Goal: Task Accomplishment & Management: Use online tool/utility

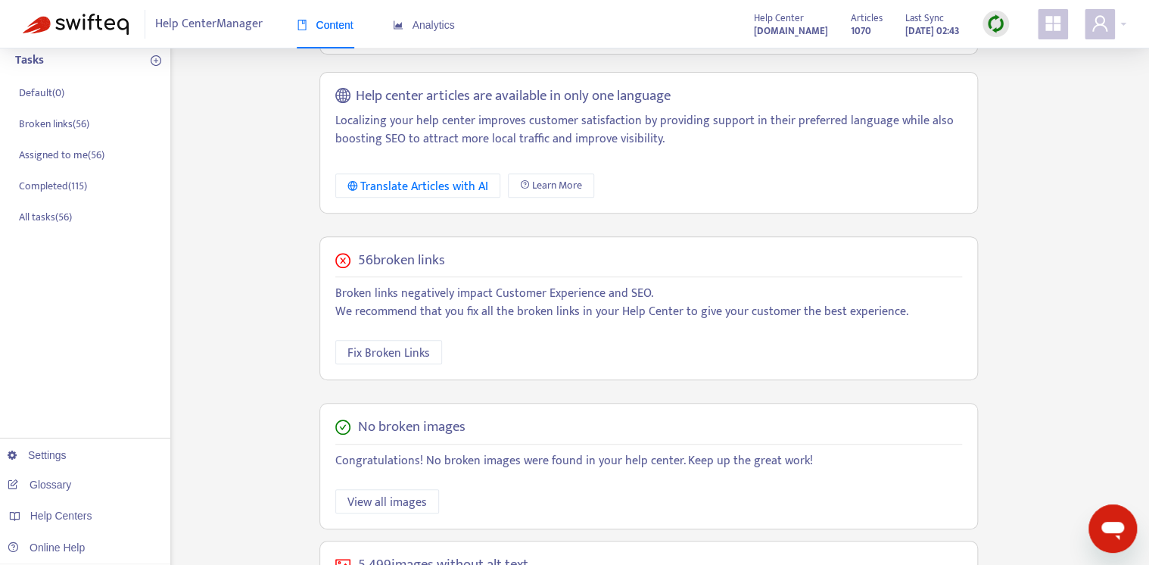
scroll to position [242, 0]
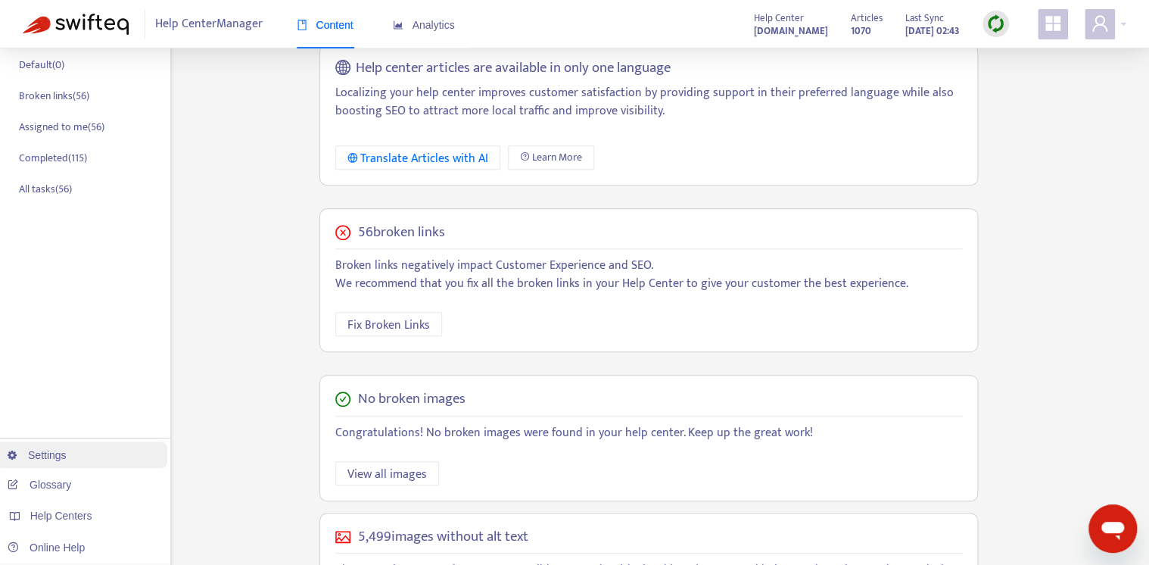
click at [60, 454] on link "Settings" at bounding box center [37, 455] width 59 height 12
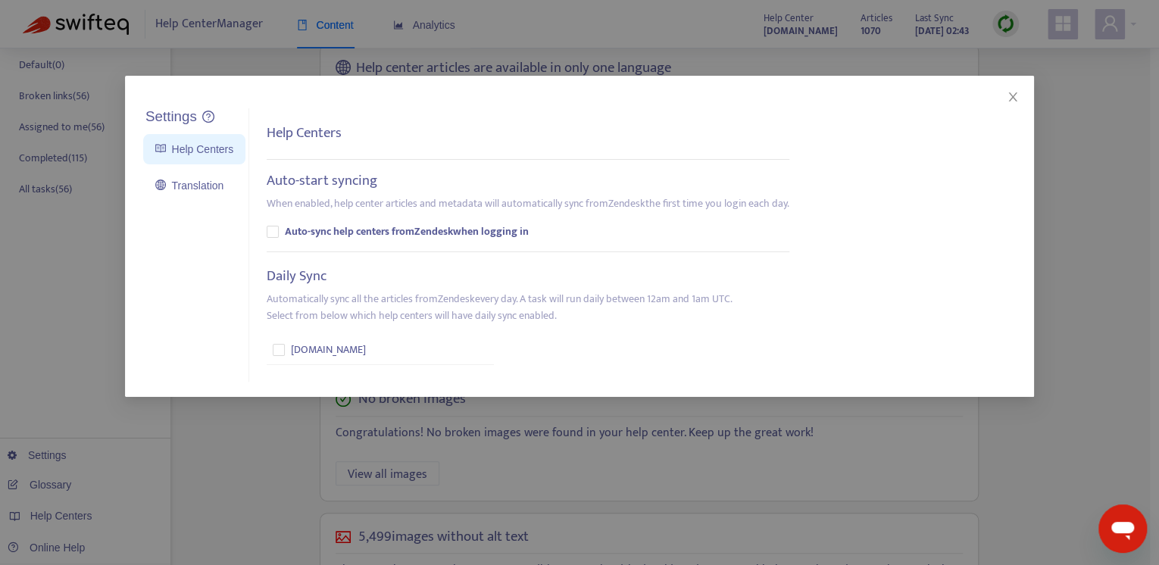
click at [274, 492] on div "Settings Help Centers Translation Settings Help Centers Auto-start syncing When…" at bounding box center [579, 282] width 1159 height 565
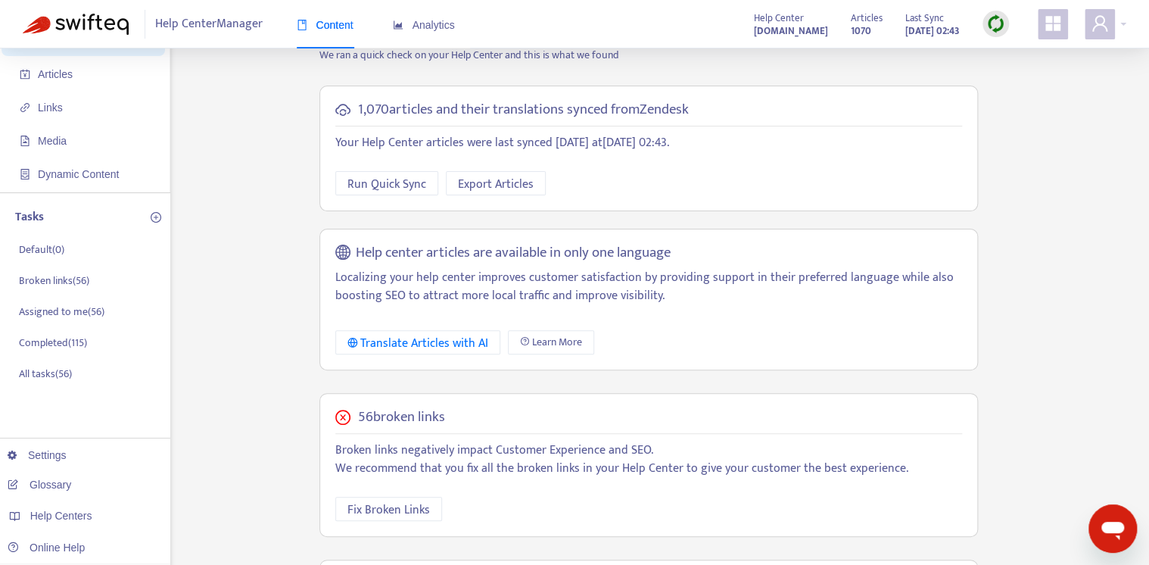
scroll to position [0, 0]
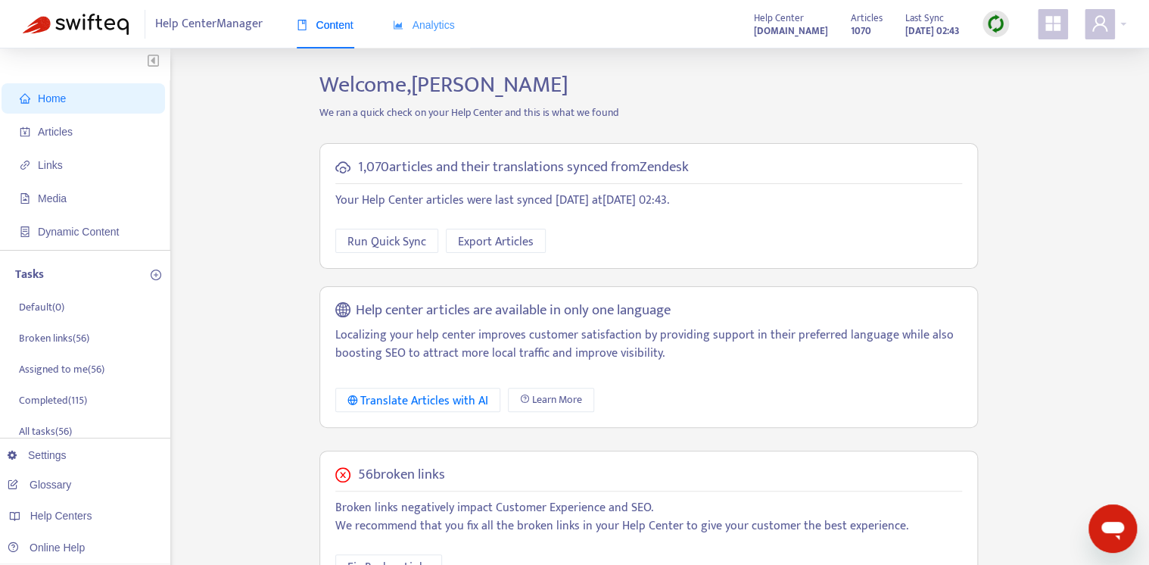
click at [423, 34] on div "Analytics" at bounding box center [424, 25] width 62 height 46
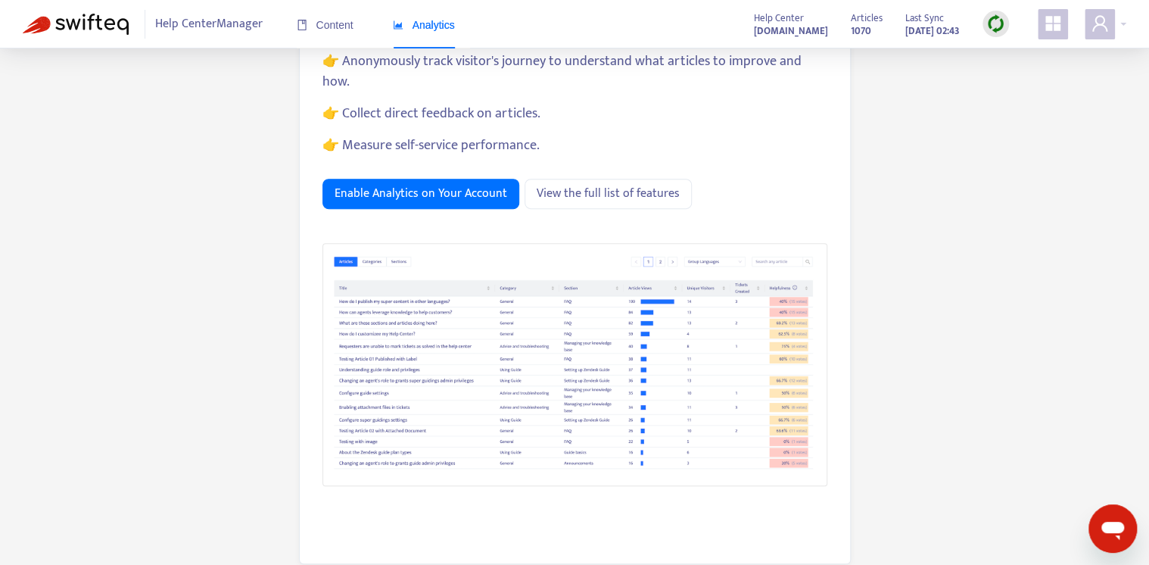
scroll to position [243, 0]
click at [575, 183] on span "View the full list of features" at bounding box center [608, 192] width 143 height 19
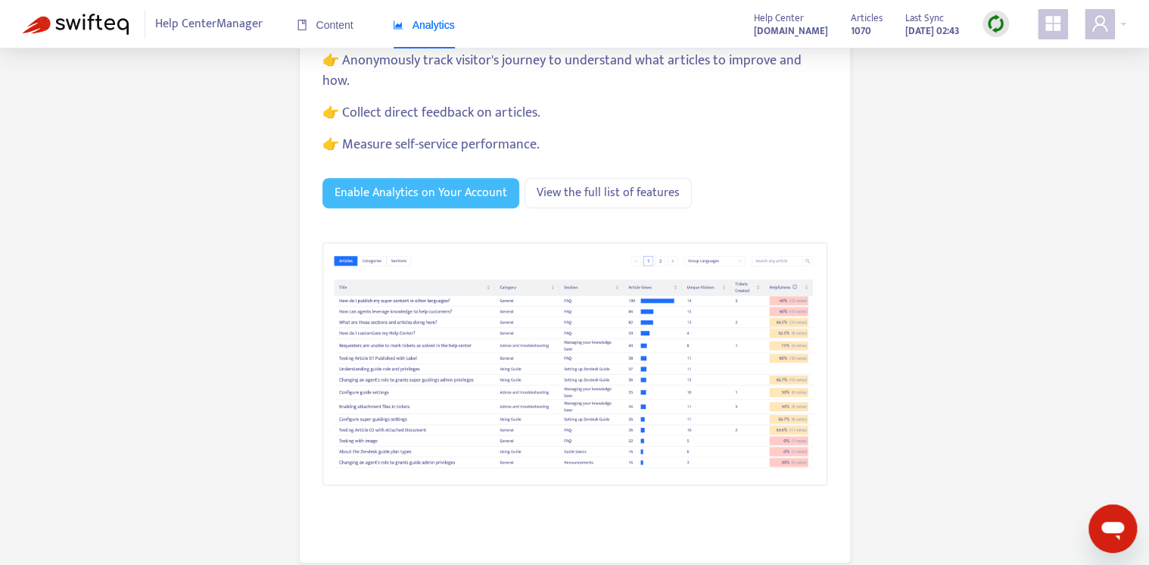
click at [360, 183] on span "Enable Analytics on Your Account" at bounding box center [421, 192] width 173 height 19
